Goal: Navigation & Orientation: Find specific page/section

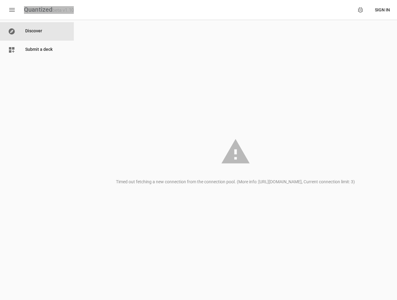
click at [33, 10] on div "Quantized beta v1.10" at bounding box center [49, 10] width 50 height 8
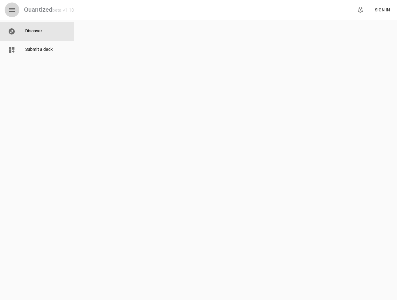
click at [11, 10] on icon "button" at bounding box center [11, 9] width 7 height 7
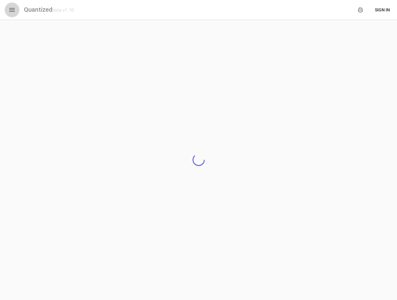
click at [11, 10] on icon "button" at bounding box center [11, 9] width 7 height 7
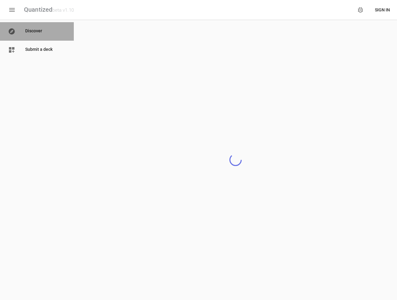
click at [30, 30] on p "Discover" at bounding box center [45, 31] width 41 height 7
